Goal: Task Accomplishment & Management: Use online tool/utility

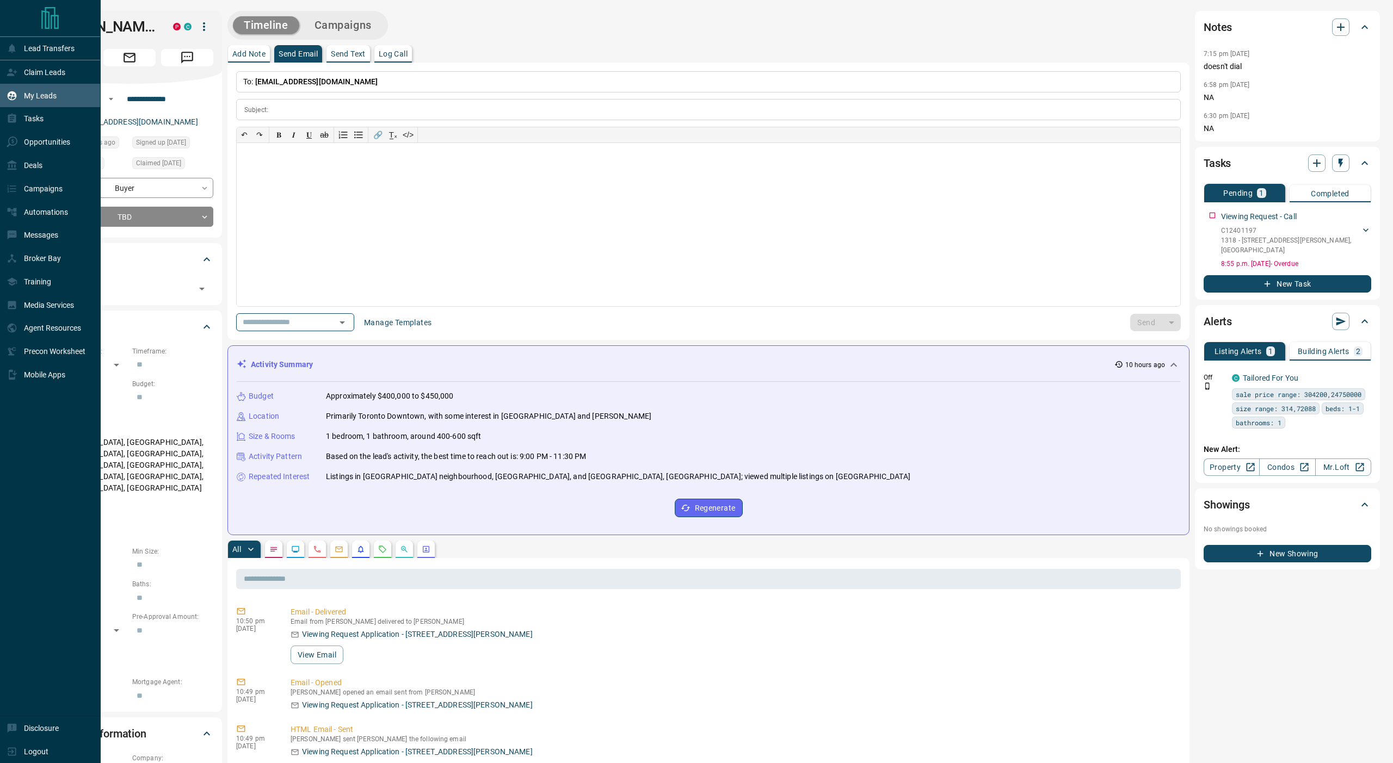
click at [29, 90] on div "My Leads" at bounding box center [32, 96] width 50 height 18
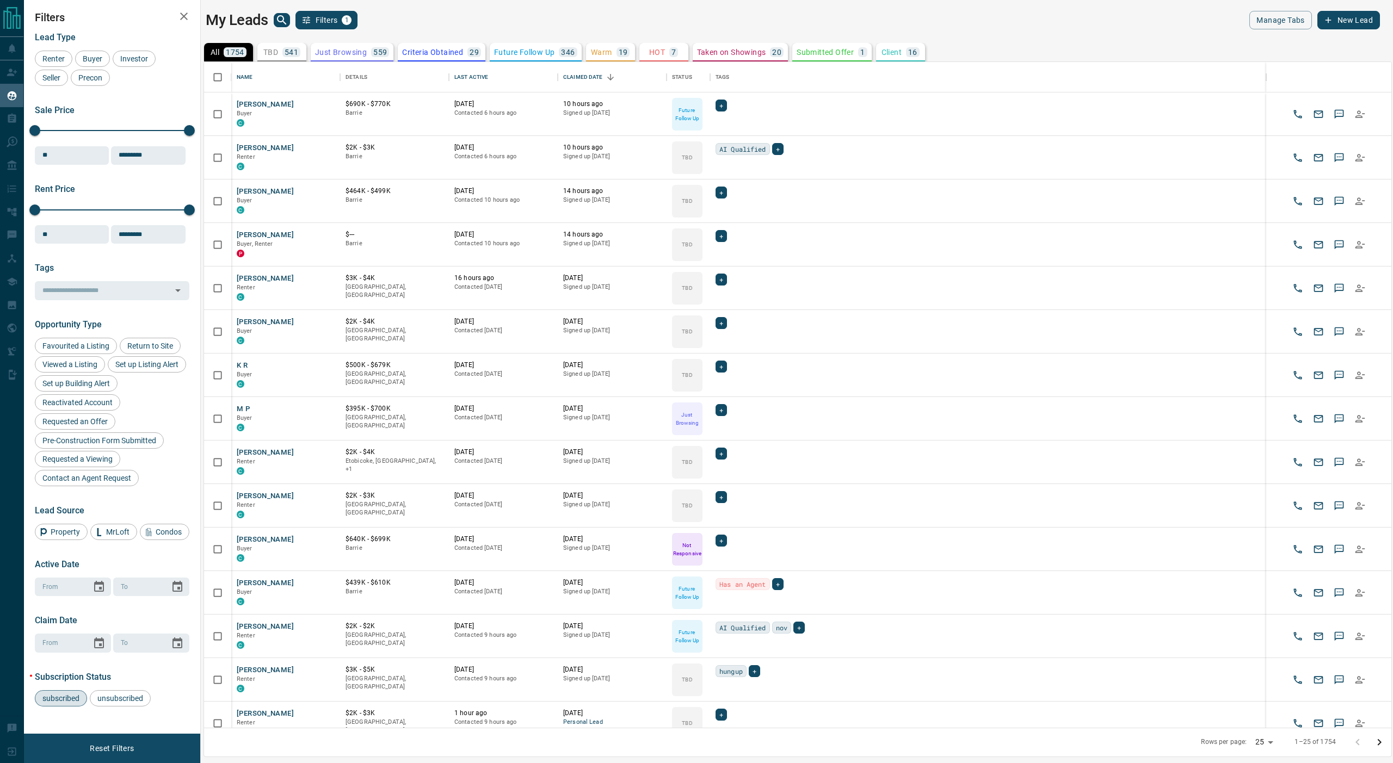
scroll to position [666, 1187]
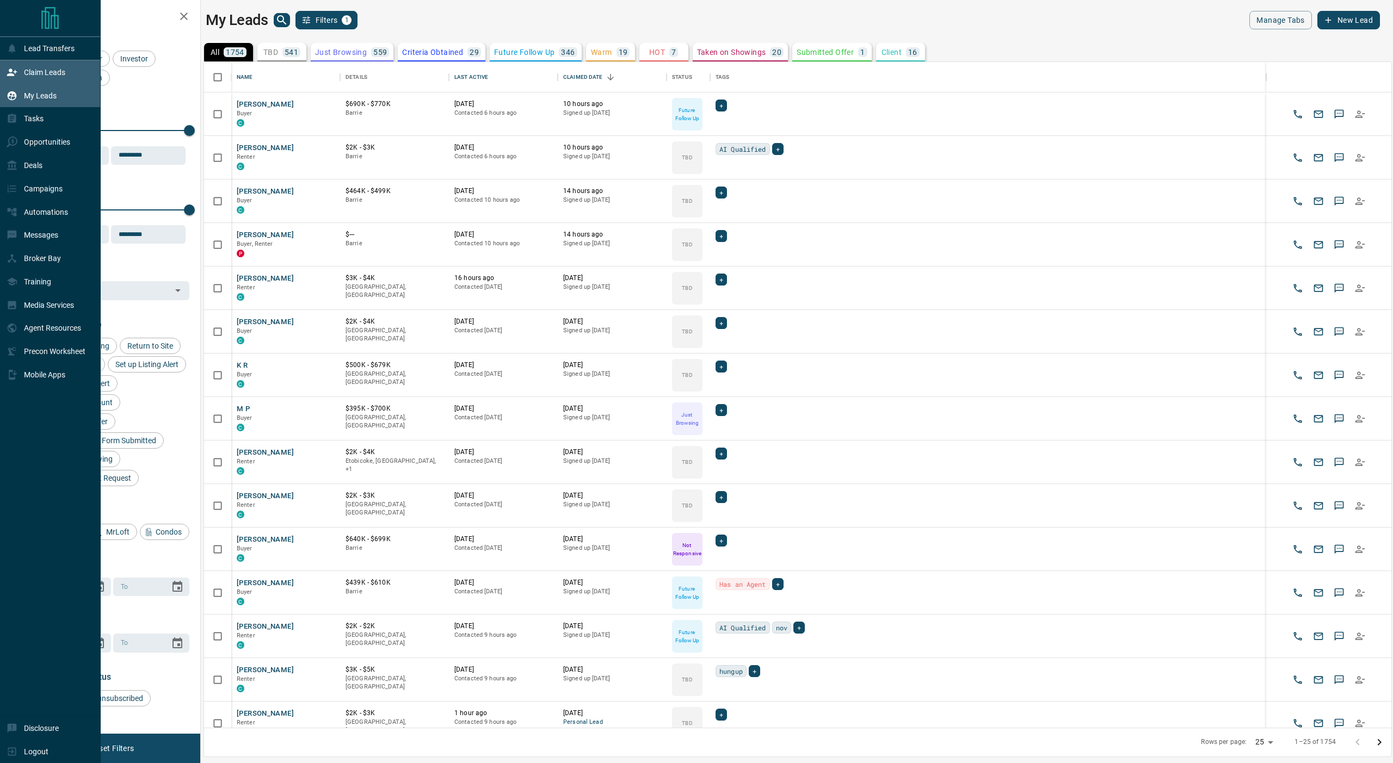
click at [21, 73] on div "Claim Leads" at bounding box center [36, 72] width 59 height 18
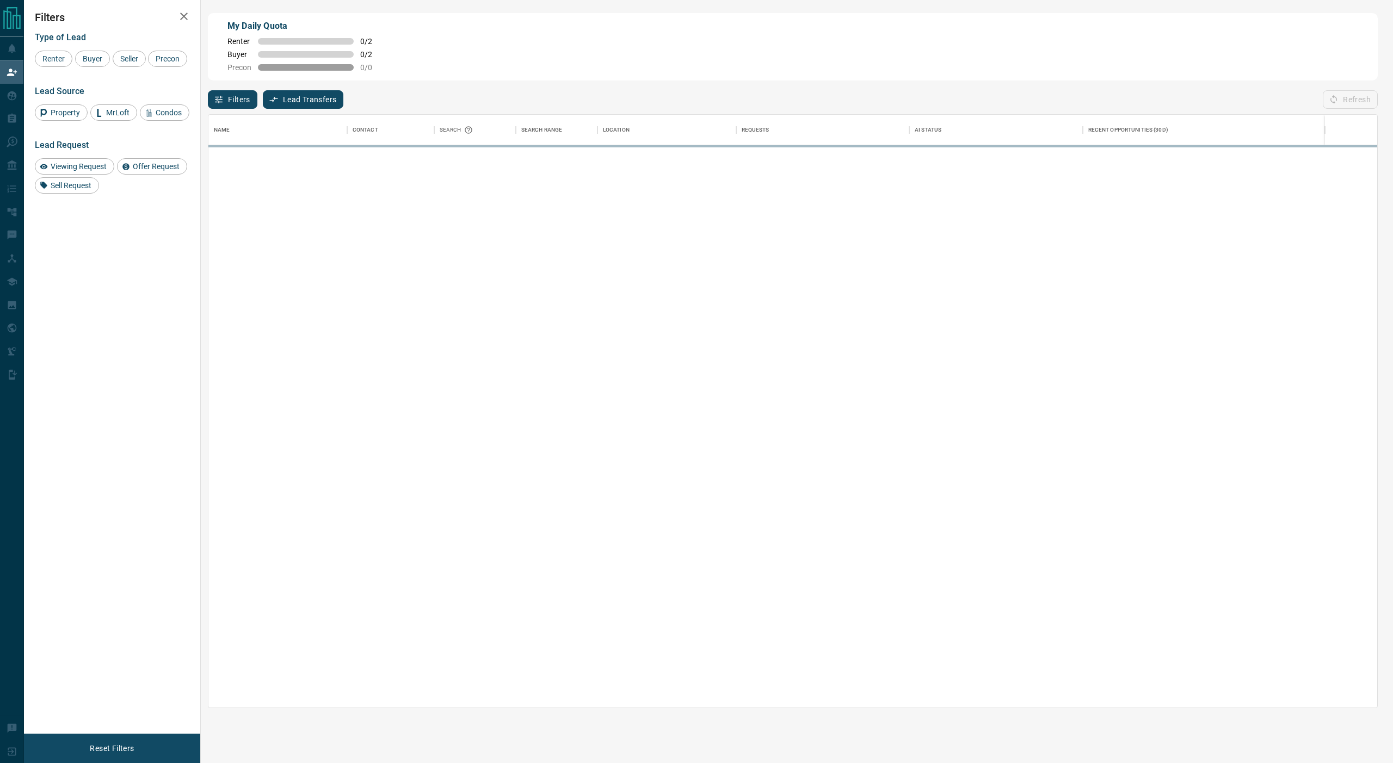
scroll to position [594, 1169]
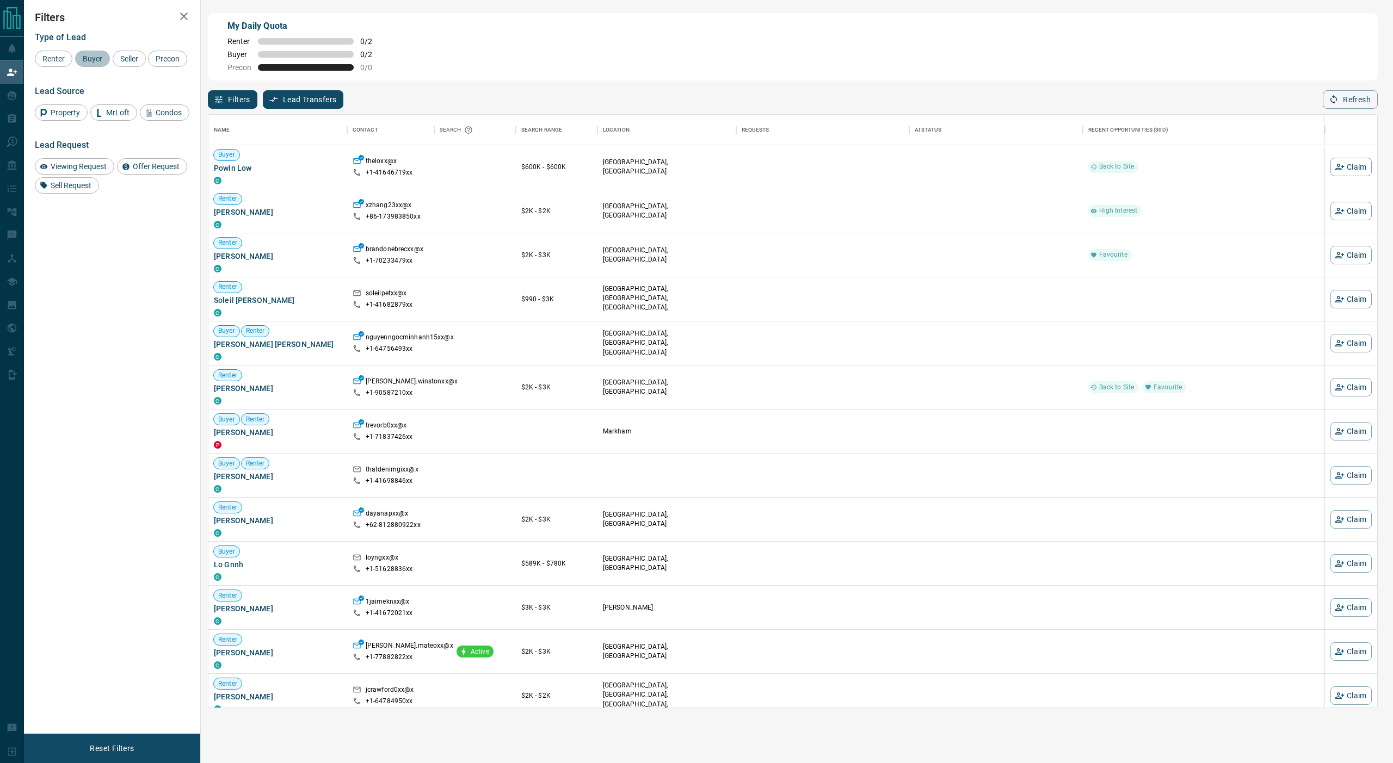
click at [89, 57] on span "Buyer" at bounding box center [92, 58] width 27 height 9
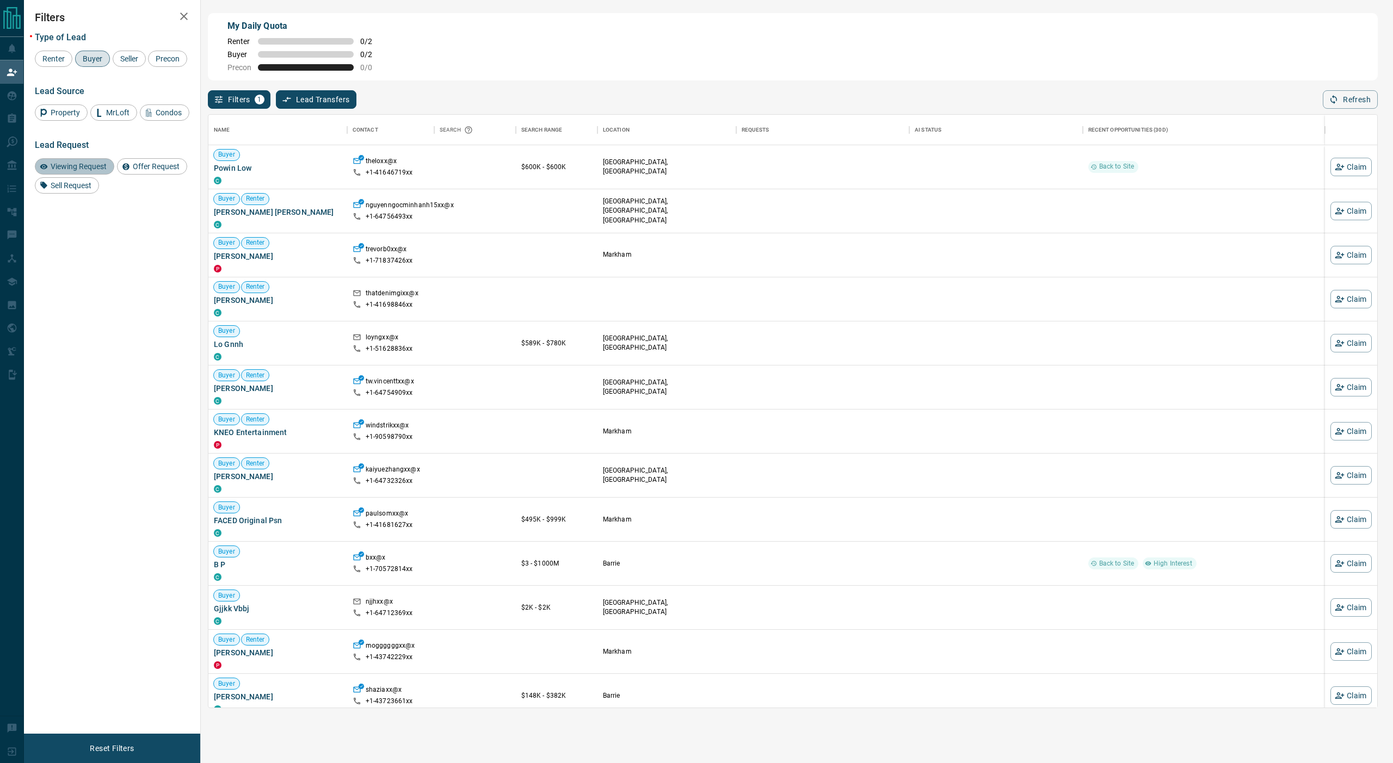
click at [85, 167] on span "Viewing Request" at bounding box center [79, 166] width 64 height 9
click at [93, 53] on div "Buyer" at bounding box center [92, 59] width 35 height 16
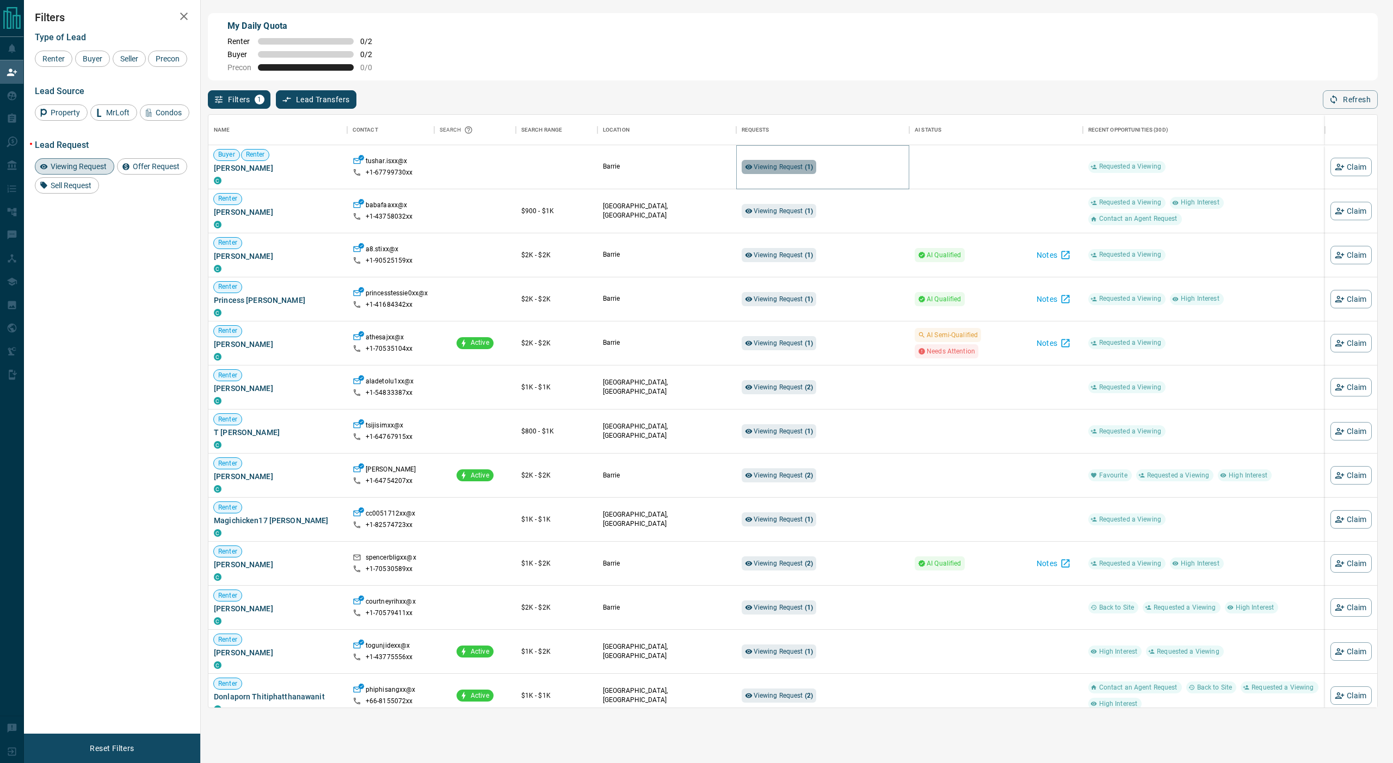
click at [784, 172] on span "Viewing Request ( 1 )" at bounding box center [784, 167] width 60 height 11
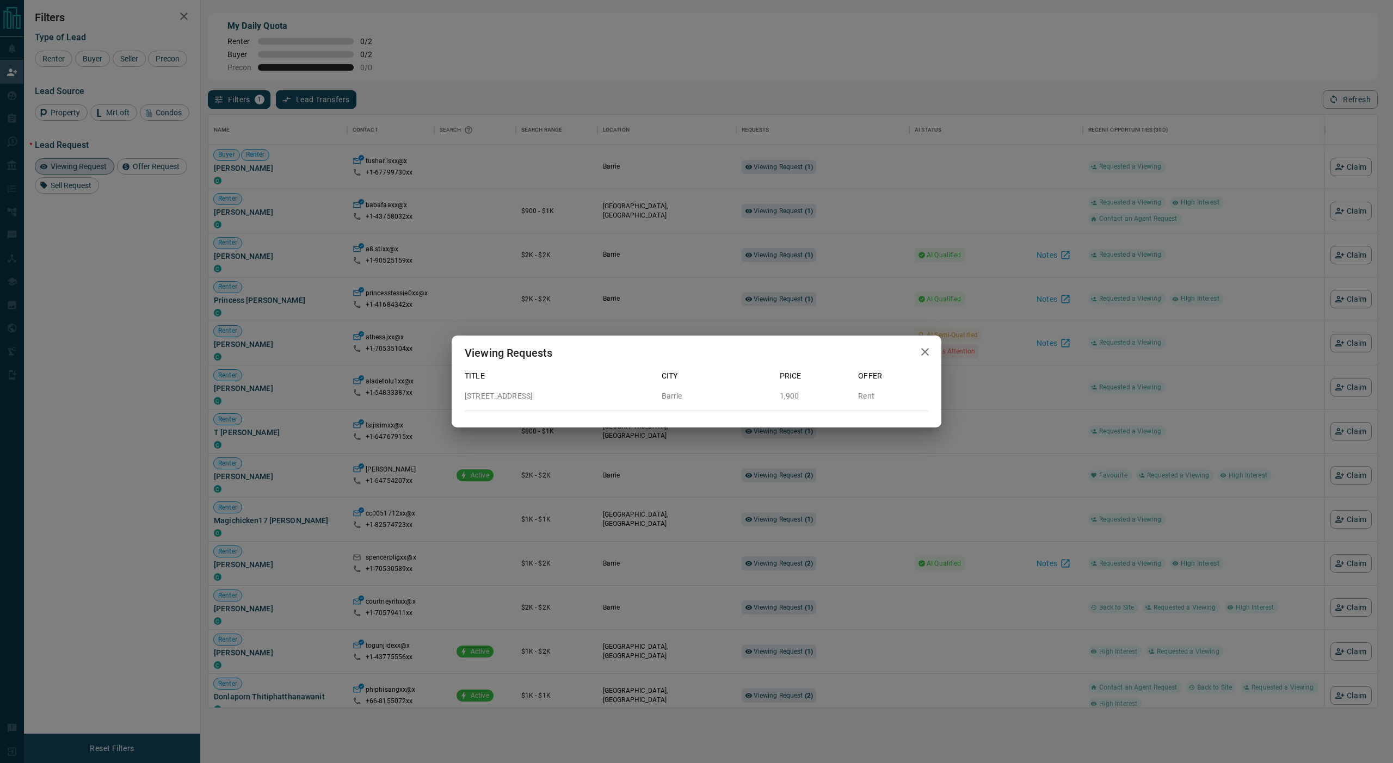
click at [771, 90] on div "Viewing Requests Title City Price Offer [STREET_ADDRESS]" at bounding box center [696, 381] width 1393 height 763
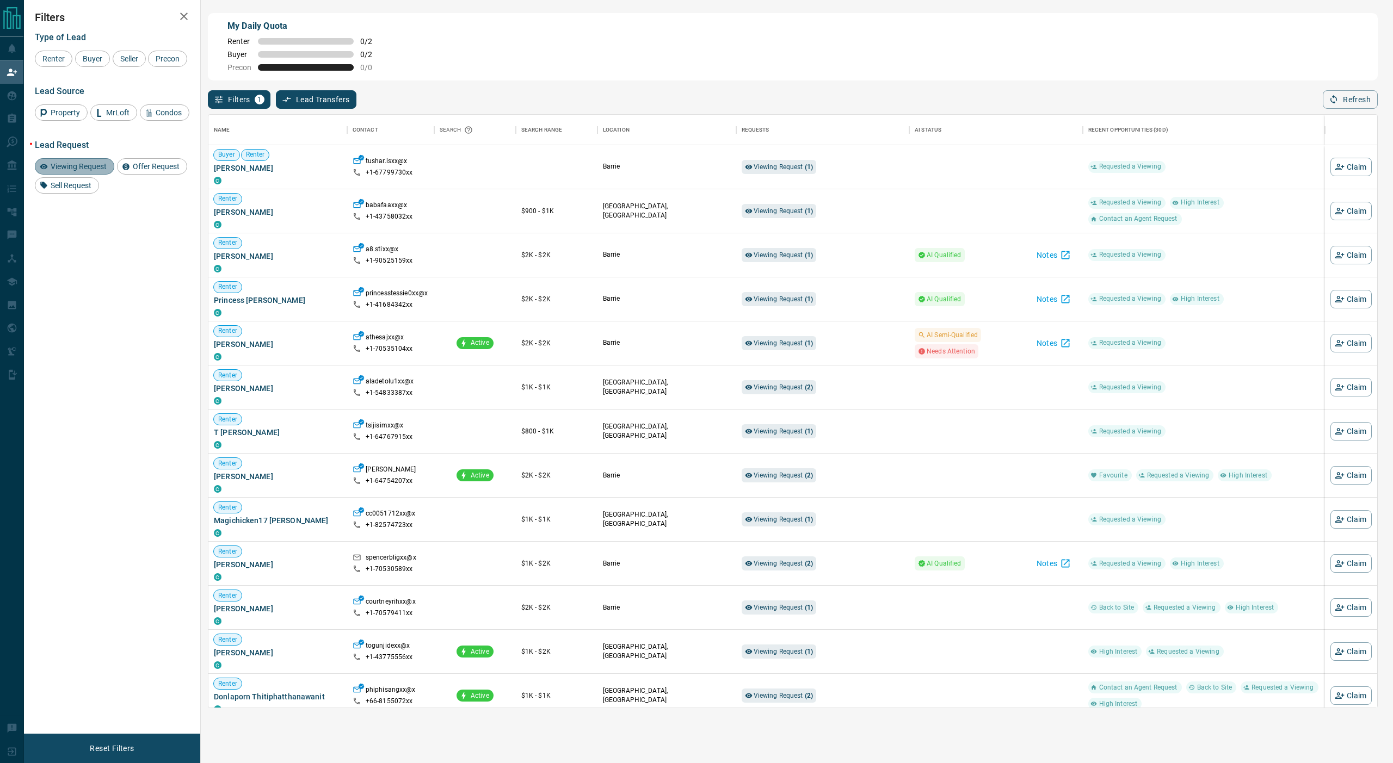
click at [101, 162] on span "Viewing Request" at bounding box center [79, 166] width 64 height 9
